Goal: Contribute content

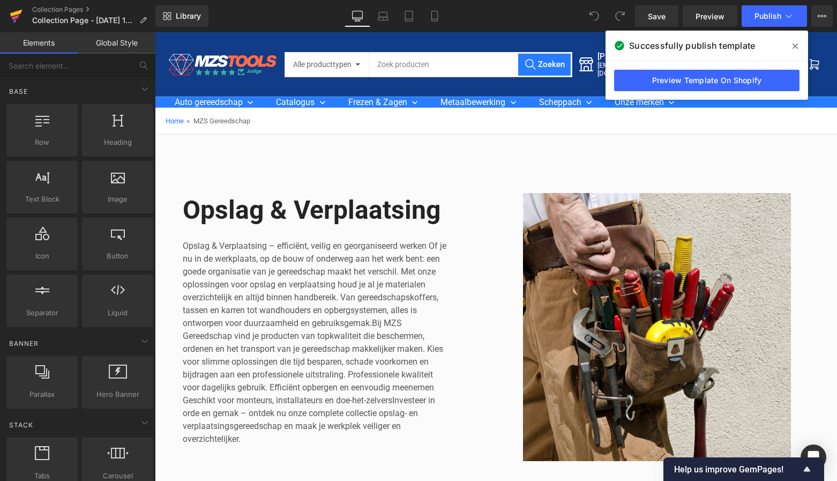
click at [18, 14] on icon at bounding box center [16, 16] width 13 height 27
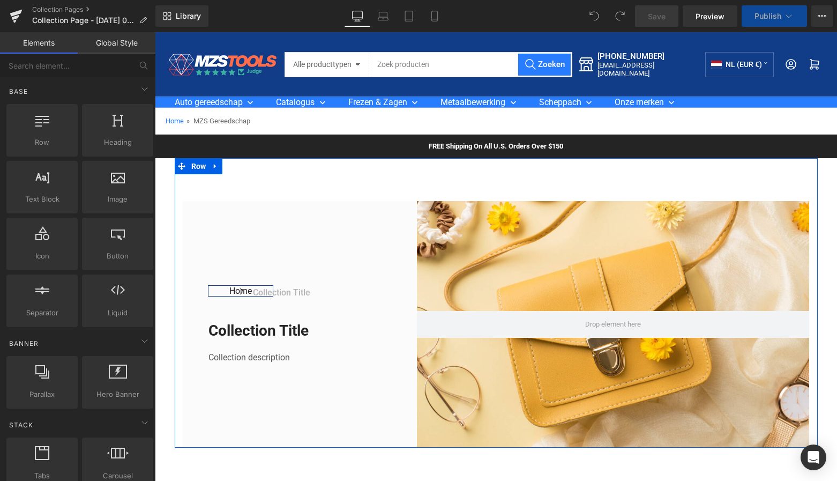
click at [216, 167] on icon at bounding box center [216, 166] width 8 height 8
click at [243, 164] on icon at bounding box center [244, 166] width 8 height 8
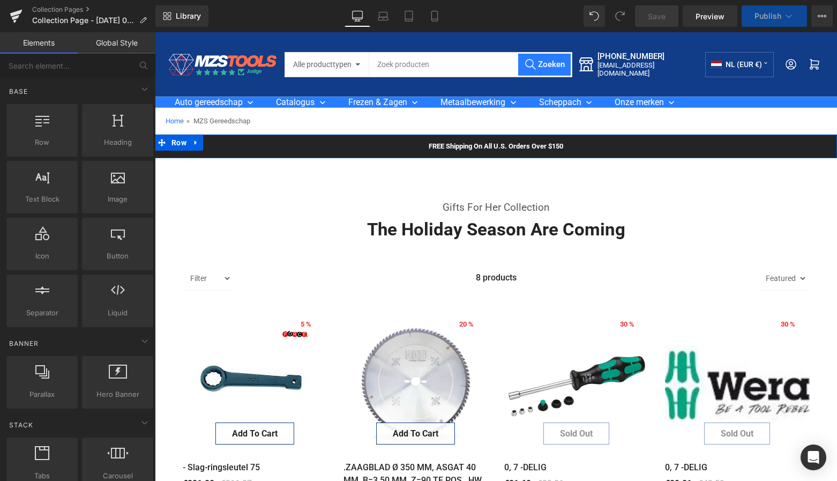
click at [196, 143] on icon at bounding box center [196, 143] width 8 height 8
click at [220, 141] on icon at bounding box center [224, 143] width 8 height 8
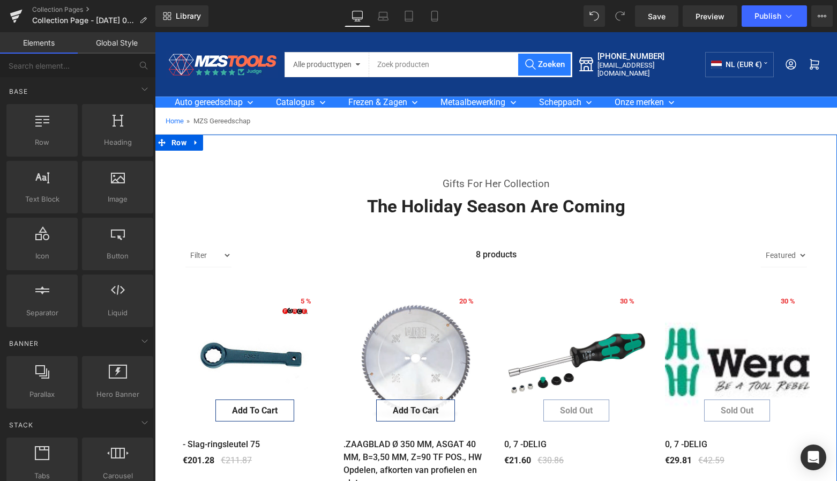
click at [191, 143] on link at bounding box center [196, 142] width 14 height 16
click at [221, 140] on icon at bounding box center [224, 143] width 8 height 8
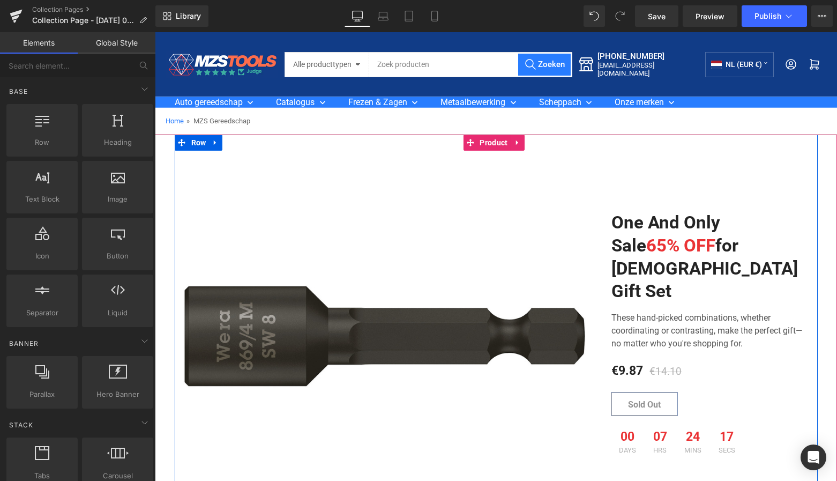
click at [214, 142] on icon at bounding box center [216, 143] width 8 height 8
click at [242, 140] on icon at bounding box center [244, 143] width 8 height 8
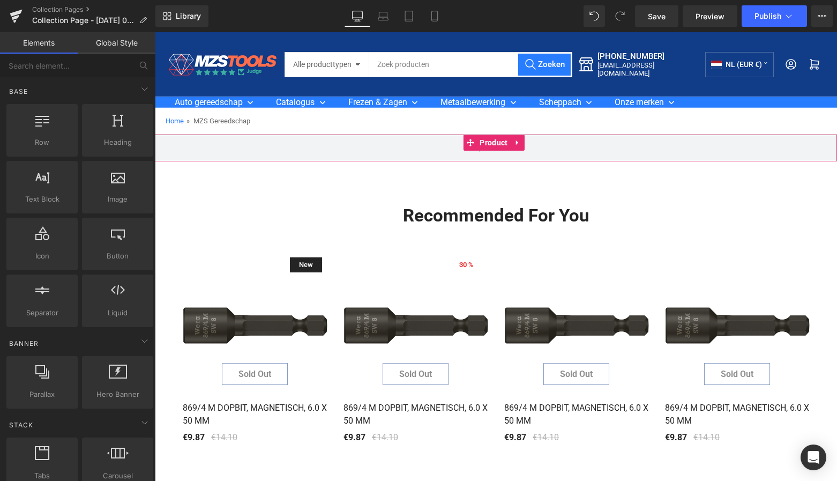
click at [518, 144] on icon at bounding box center [518, 143] width 8 height 8
click at [526, 142] on icon at bounding box center [525, 143] width 8 height 8
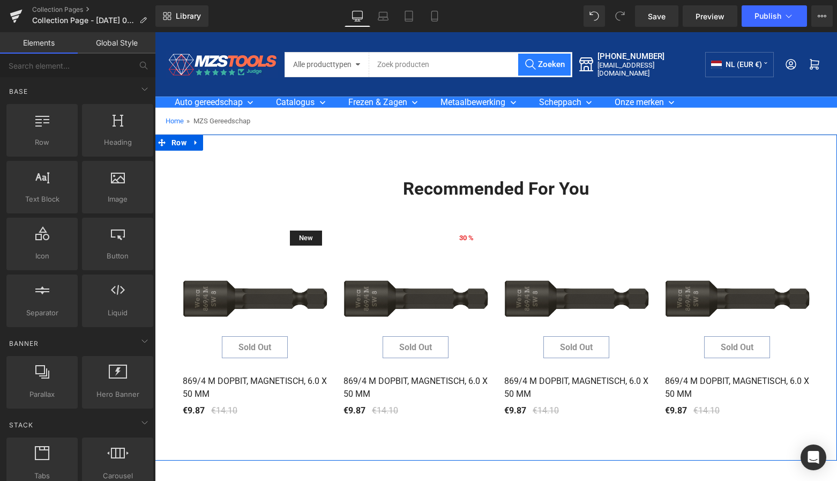
click at [192, 145] on icon at bounding box center [196, 143] width 8 height 8
click at [224, 142] on icon at bounding box center [224, 143] width 8 height 8
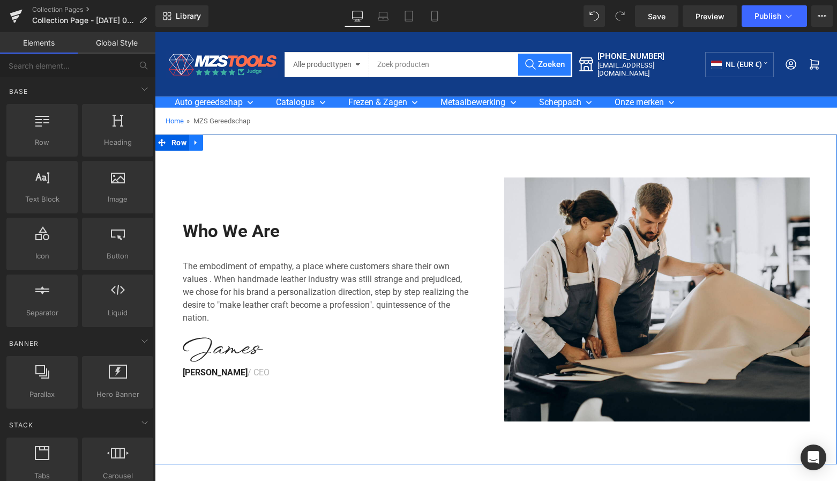
click at [194, 142] on icon at bounding box center [195, 142] width 2 height 5
click at [221, 141] on icon at bounding box center [224, 143] width 8 height 8
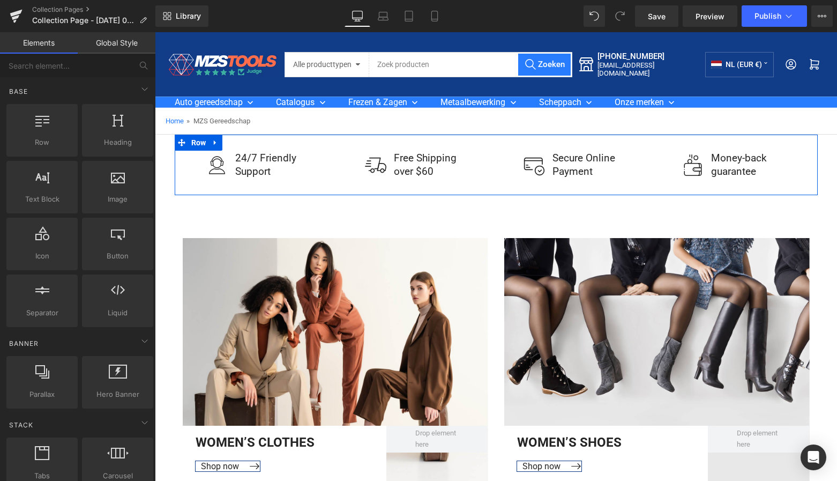
click at [214, 141] on icon at bounding box center [216, 143] width 8 height 8
click at [240, 139] on icon at bounding box center [244, 143] width 8 height 8
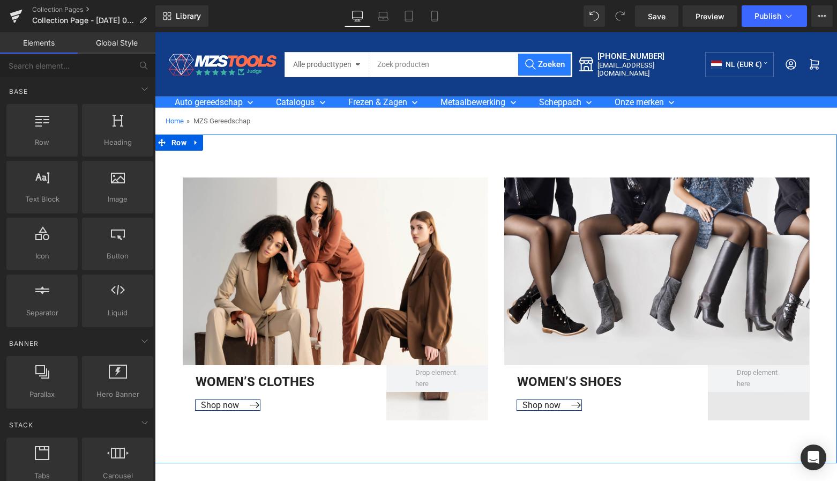
click at [190, 141] on link at bounding box center [196, 142] width 14 height 16
click at [221, 140] on icon at bounding box center [224, 143] width 8 height 8
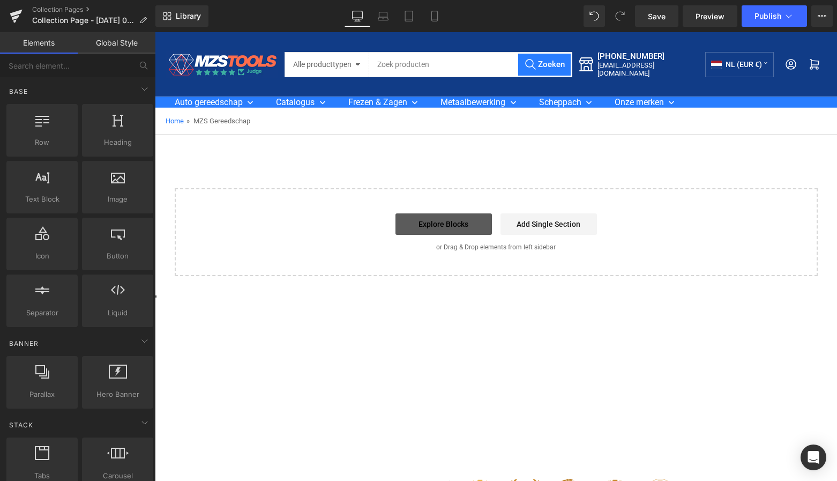
click at [453, 221] on link "Explore Blocks" at bounding box center [443, 223] width 96 height 21
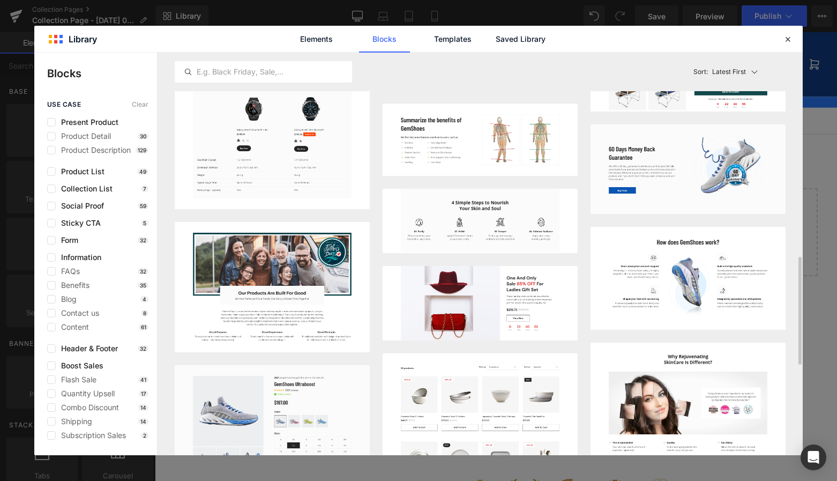
scroll to position [488, 0]
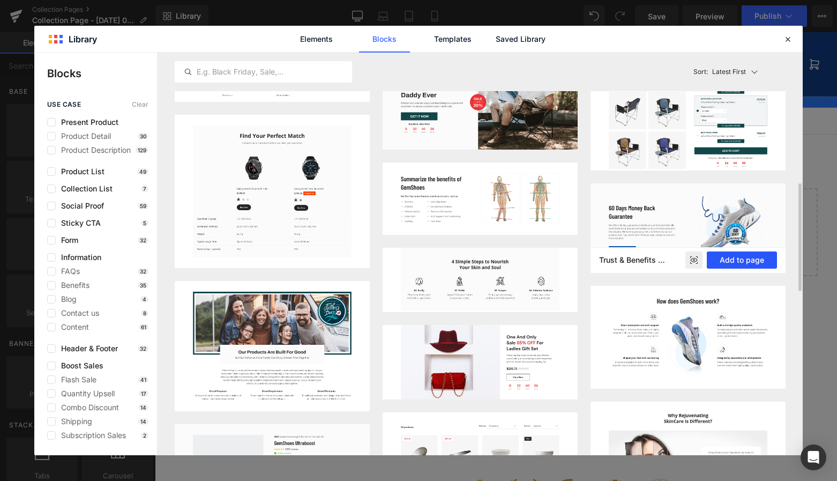
click at [738, 259] on button "Add to page" at bounding box center [742, 259] width 70 height 17
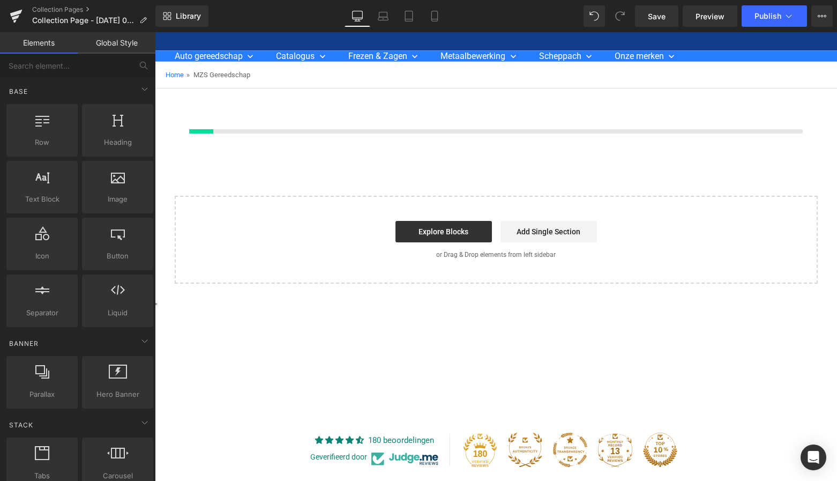
scroll to position [49, 0]
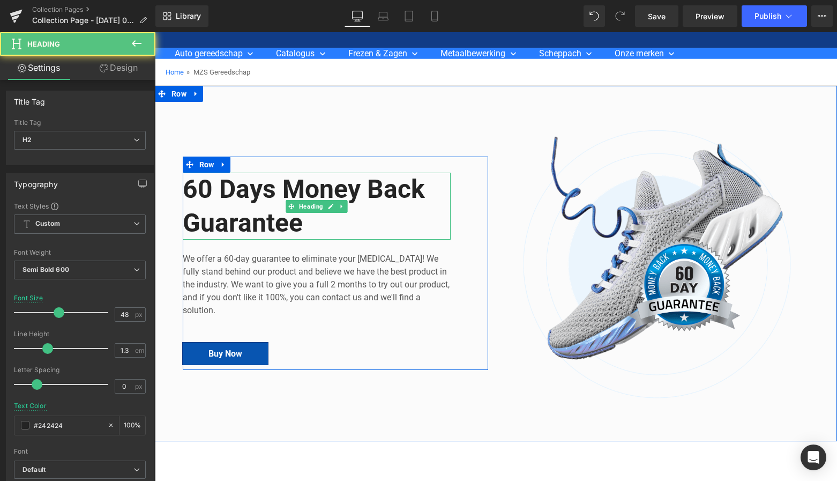
click at [301, 221] on h2 "60 Days Money Back Guarantee" at bounding box center [317, 206] width 268 height 67
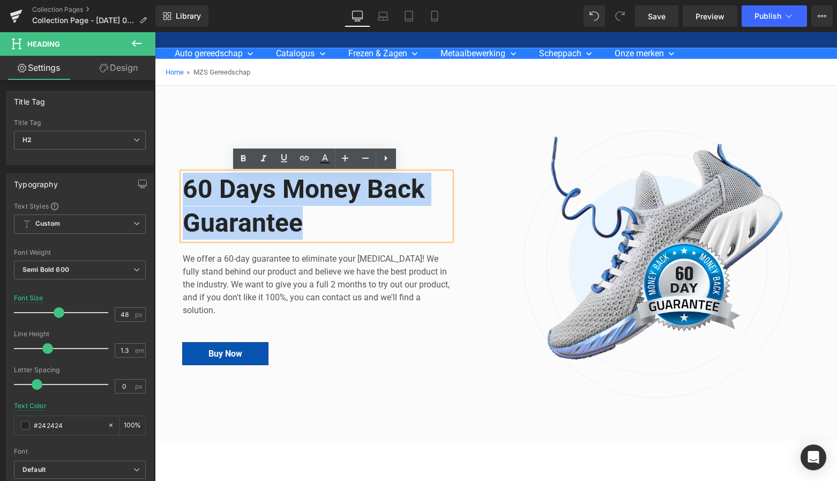
drag, startPoint x: 300, startPoint y: 221, endPoint x: 177, endPoint y: 186, distance: 127.5
click at [177, 186] on div "60 Days Money Back Guarantee Heading We offer a 60-day guarantee to eliminate y…" at bounding box center [335, 264] width 321 height 270
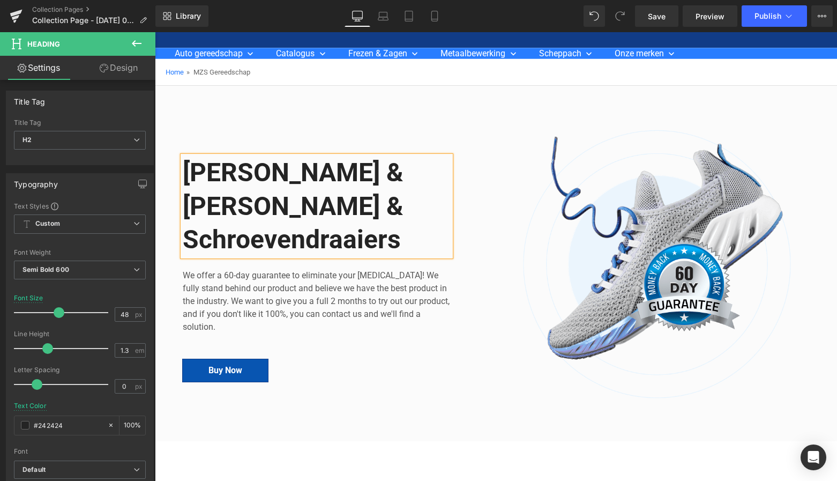
scroll to position [36, 0]
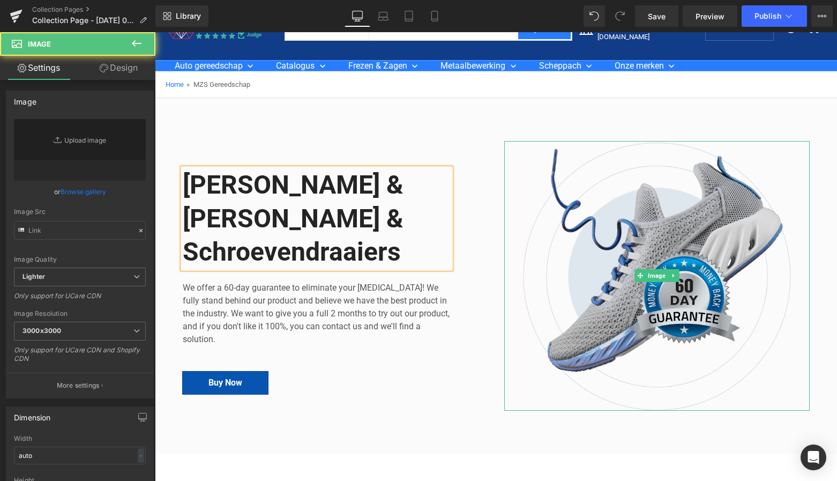
click at [658, 169] on img at bounding box center [656, 276] width 305 height 270
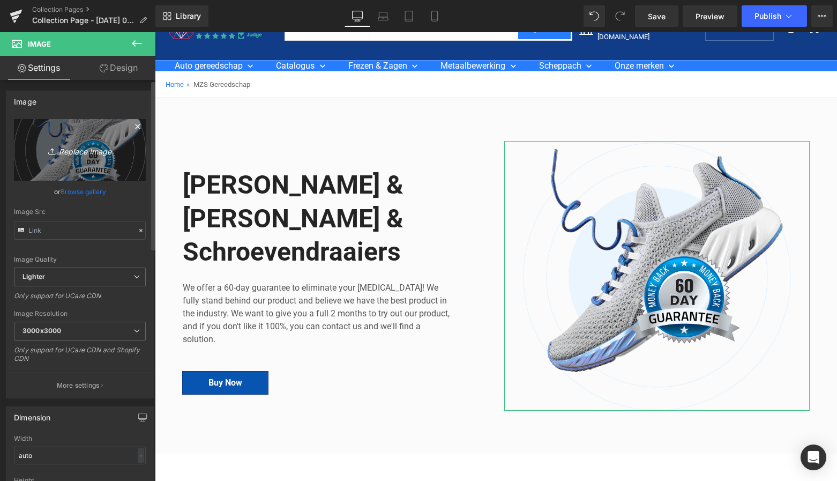
click at [79, 152] on icon "Replace Image" at bounding box center [80, 149] width 86 height 13
type input "C:\fakepath\Groen Modern Doe-het-zelf Instagram Stories (800 x 800 px)-3.png"
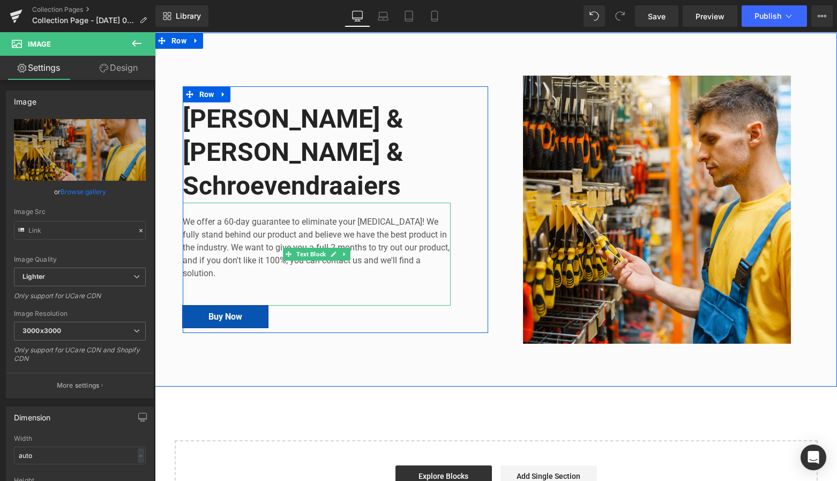
scroll to position [103, 0]
